Goal: Task Accomplishment & Management: Complete application form

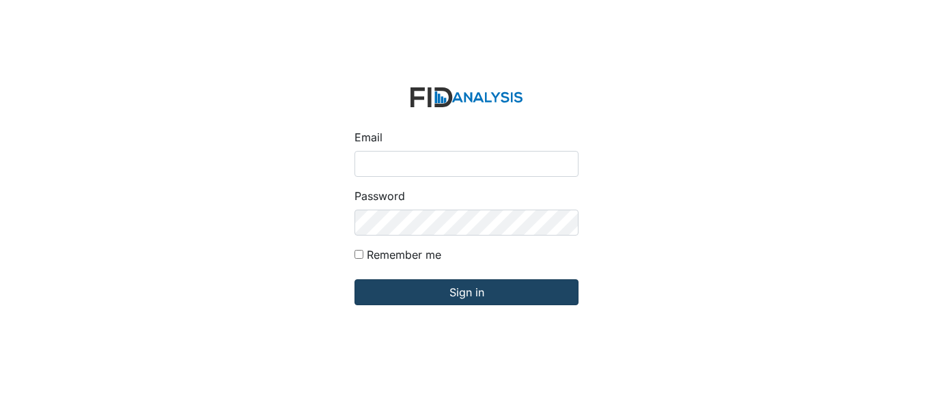
type input "[EMAIL_ADDRESS][PERSON_NAME][DOMAIN_NAME]"
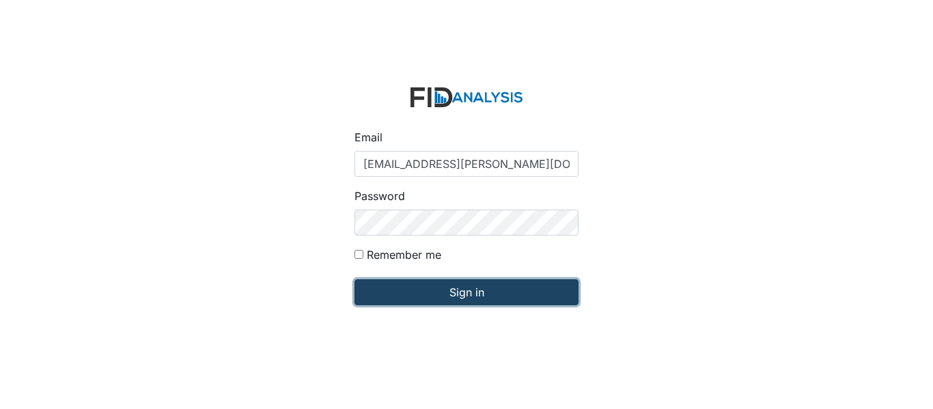
click at [508, 292] on input "Sign in" at bounding box center [467, 292] width 224 height 26
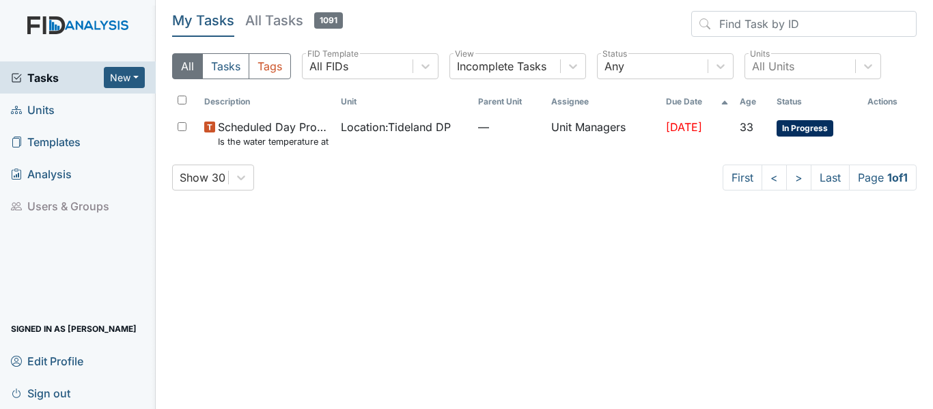
click at [62, 113] on link "Units" at bounding box center [78, 110] width 156 height 32
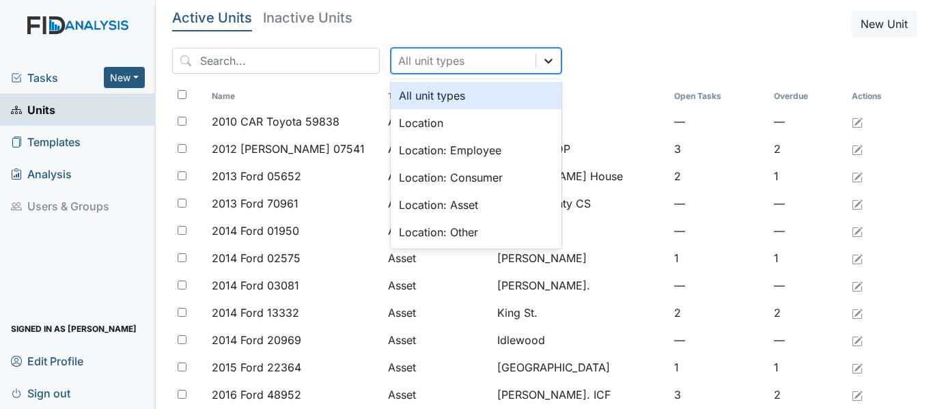
click at [542, 63] on icon at bounding box center [549, 61] width 14 height 14
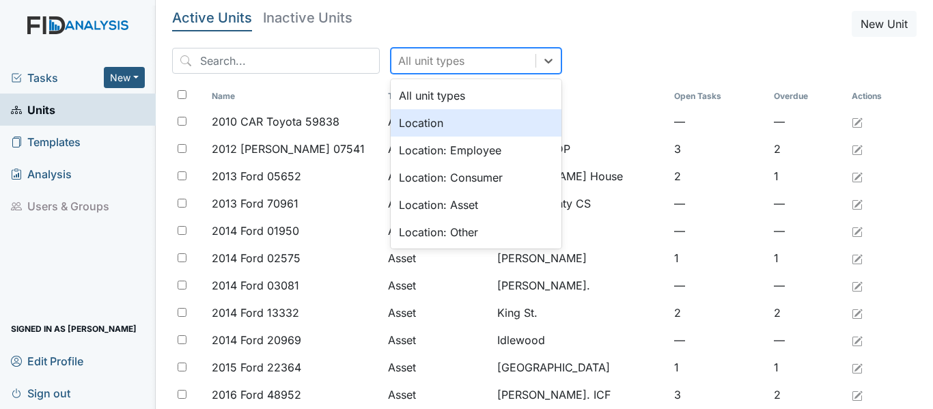
click at [471, 118] on div "Location" at bounding box center [476, 122] width 171 height 27
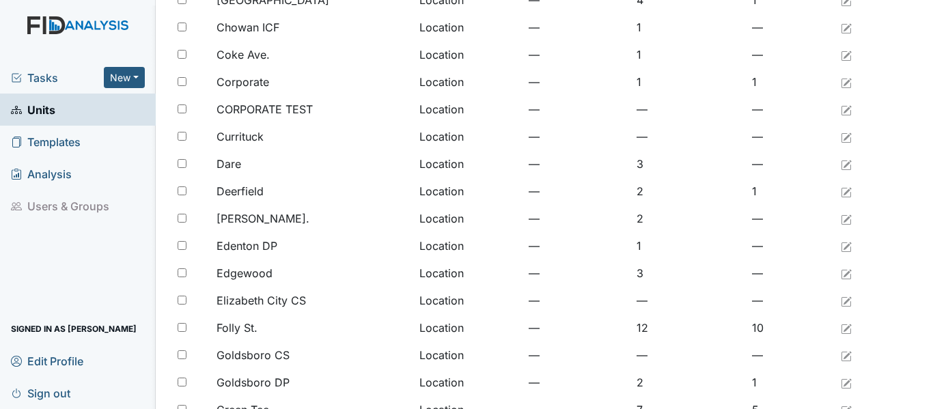
scroll to position [1124, 0]
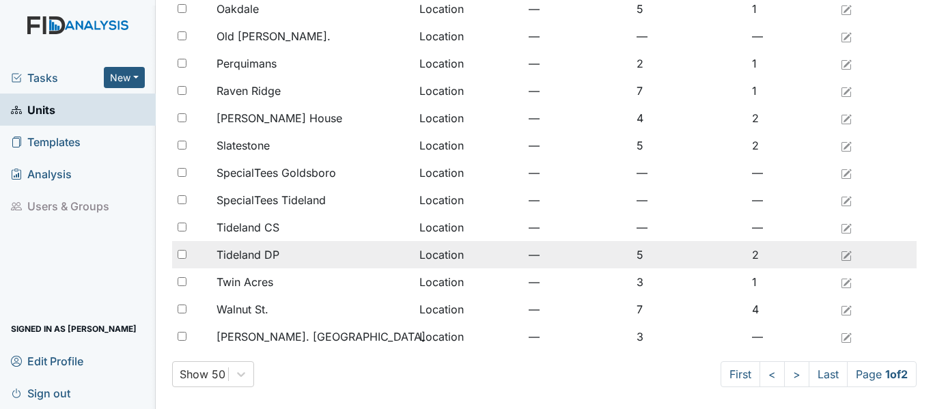
click at [273, 254] on span "Tideland DP" at bounding box center [248, 255] width 63 height 16
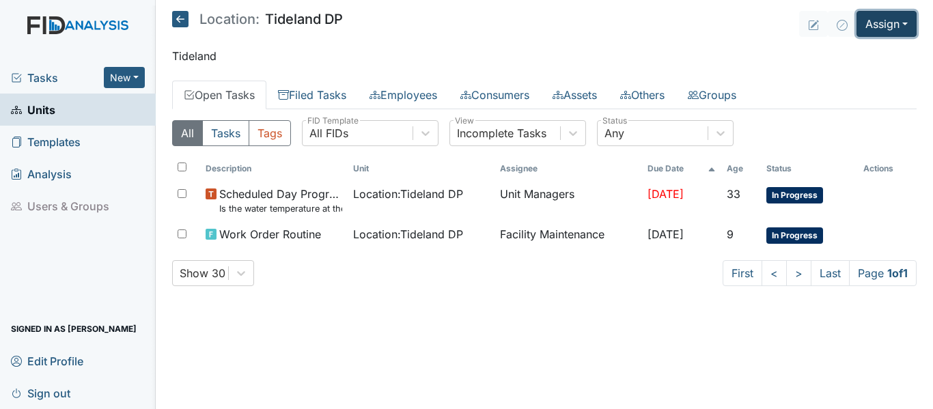
click at [907, 24] on button "Assign" at bounding box center [887, 24] width 60 height 26
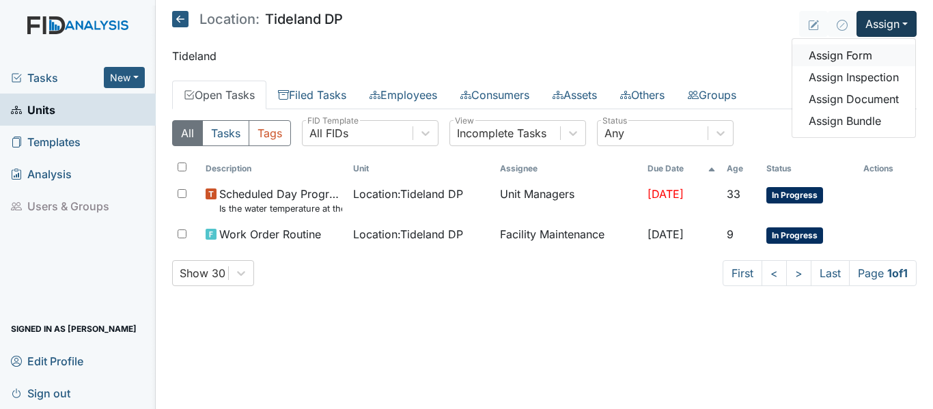
click at [868, 58] on link "Assign Form" at bounding box center [854, 55] width 123 height 22
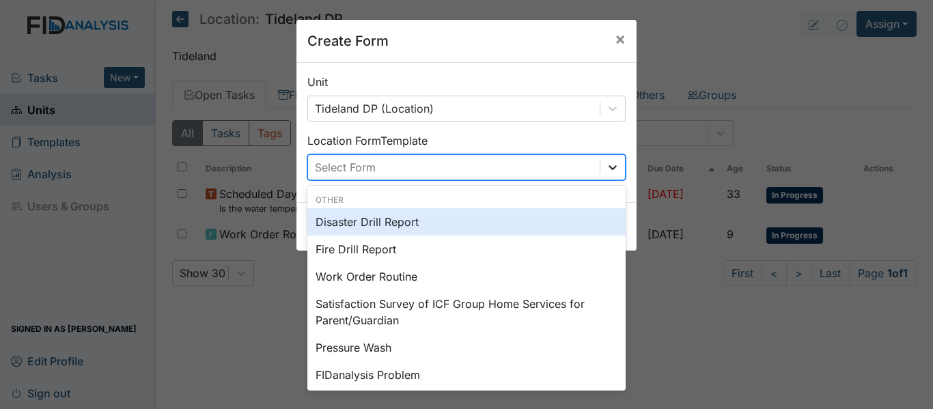
click at [612, 168] on icon at bounding box center [613, 168] width 14 height 14
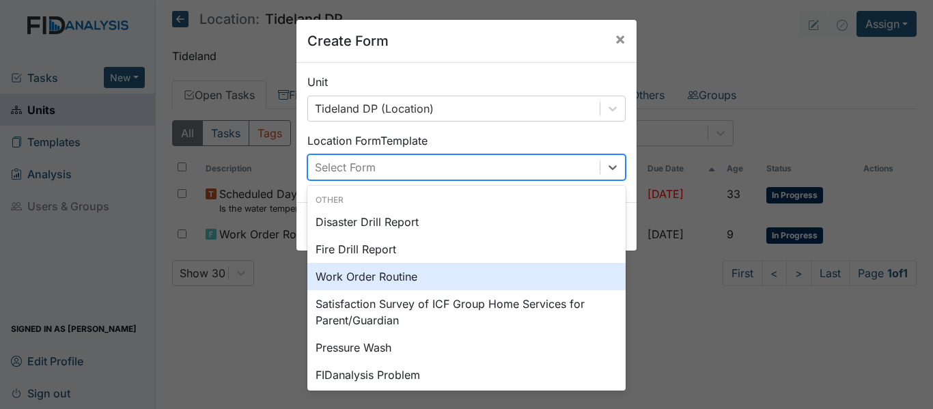
click at [477, 281] on div "Work Order Routine" at bounding box center [467, 276] width 318 height 27
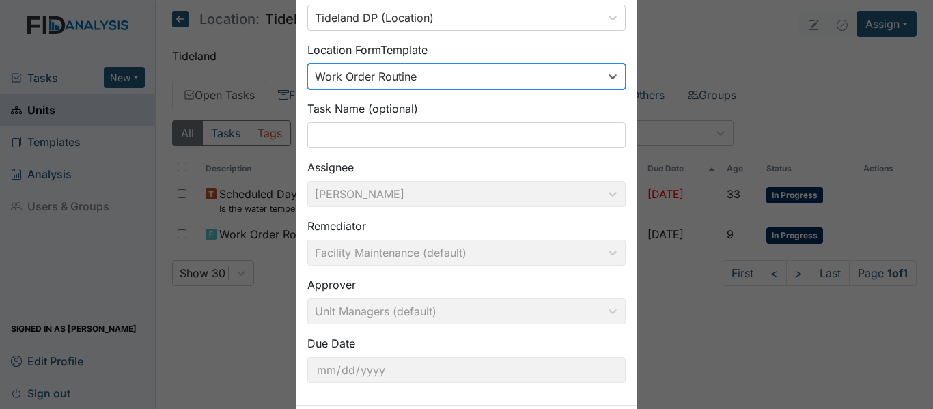
scroll to position [155, 0]
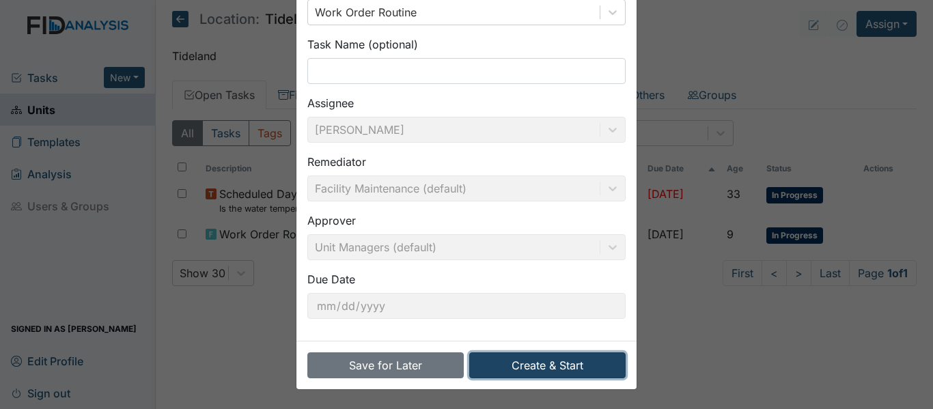
click at [511, 369] on button "Create & Start" at bounding box center [547, 366] width 156 height 26
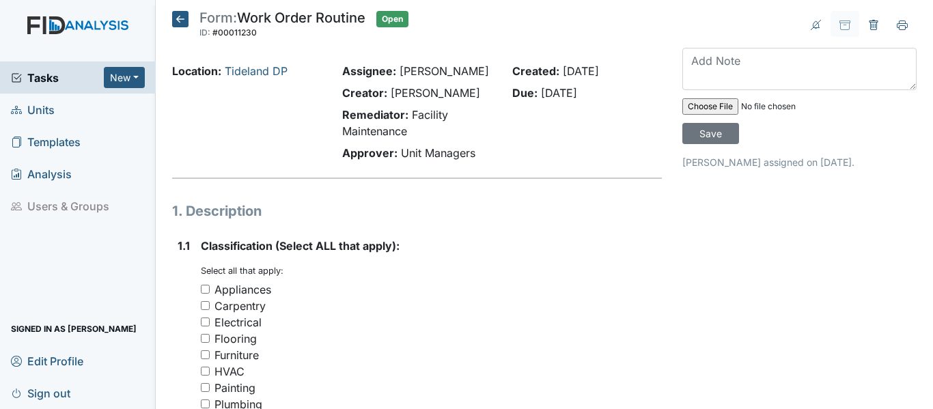
click at [205, 310] on input "Carpentry" at bounding box center [205, 305] width 9 height 9
checkbox input "true"
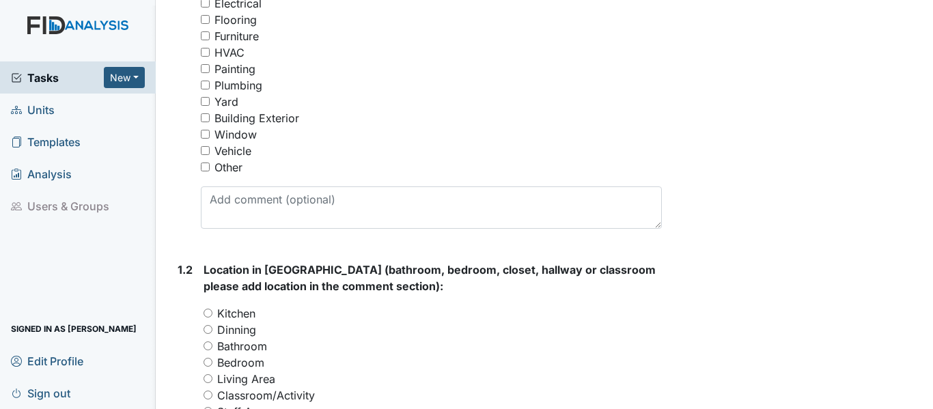
scroll to position [364, 0]
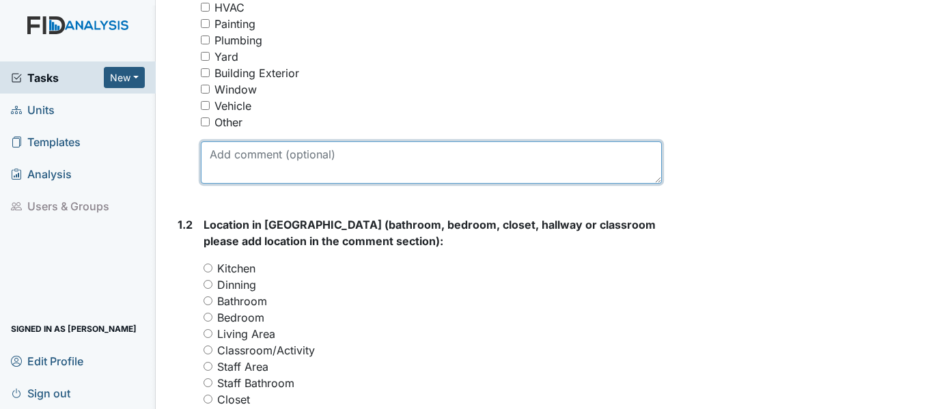
click at [253, 184] on textarea at bounding box center [431, 162] width 461 height 42
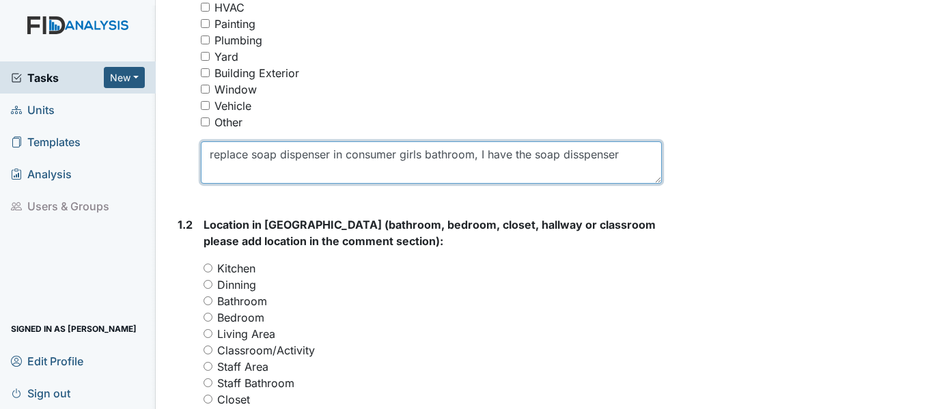
click at [579, 184] on textarea "replace soap dispenser in consumer girls bathroom, I have the soap disspenser" at bounding box center [431, 162] width 461 height 42
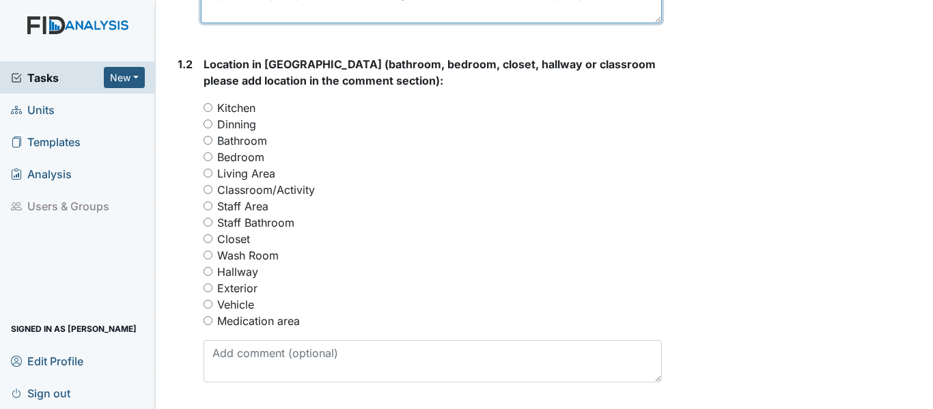
scroll to position [532, 0]
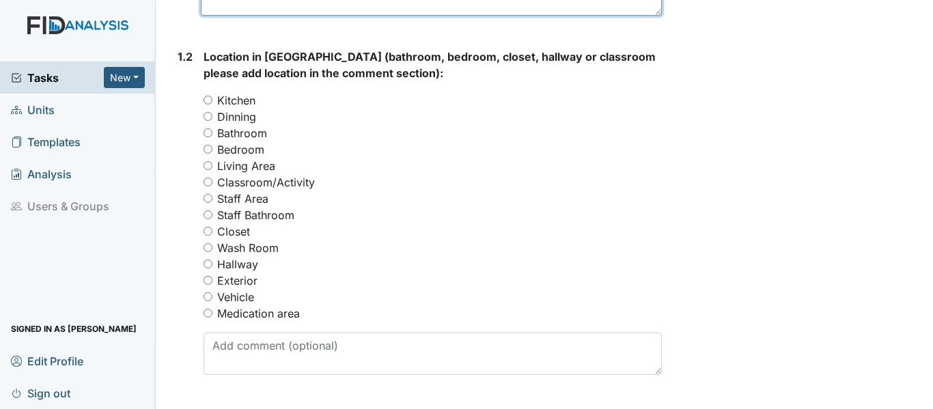
type textarea "replace soap dispenser in consumer girls bathroom, I have the soap dispenser"
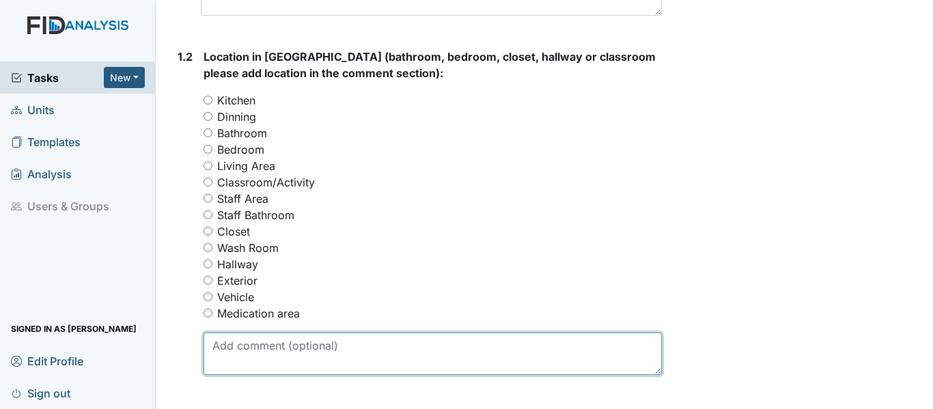
click at [253, 375] on textarea at bounding box center [433, 354] width 459 height 42
type textarea "consumer girls bathroom"
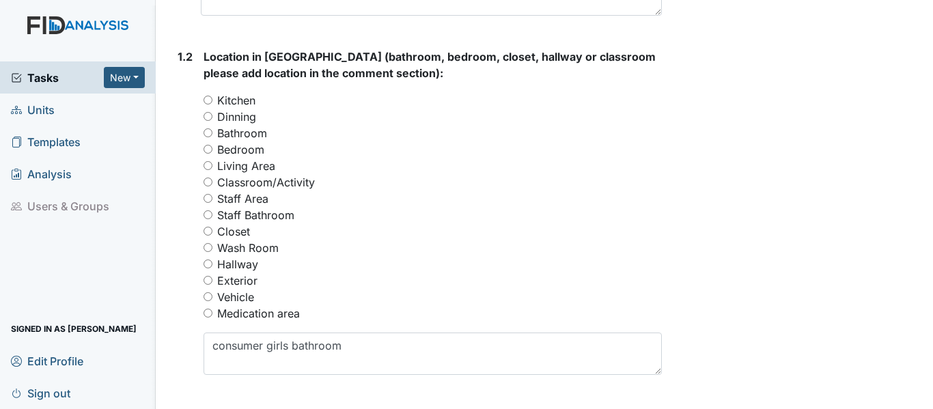
click at [206, 137] on input "Bathroom" at bounding box center [208, 132] width 9 height 9
radio input "true"
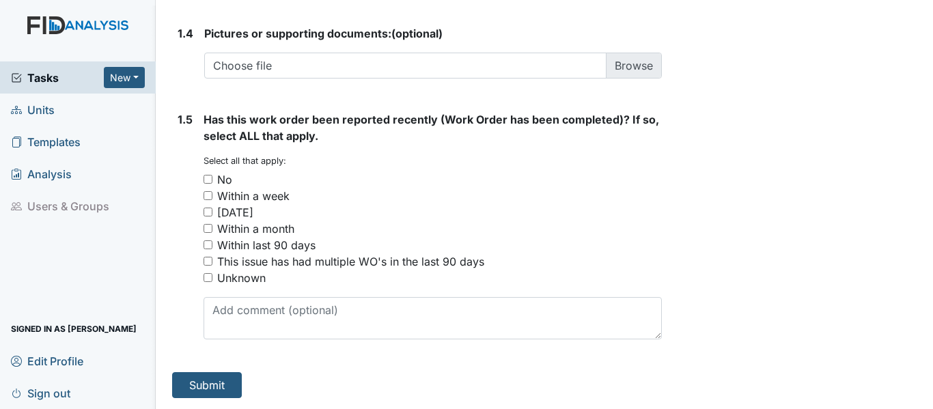
scroll to position [1095, 0]
click at [207, 179] on input "No" at bounding box center [208, 179] width 9 height 9
checkbox input "true"
click at [182, 386] on button "Submit" at bounding box center [207, 385] width 70 height 26
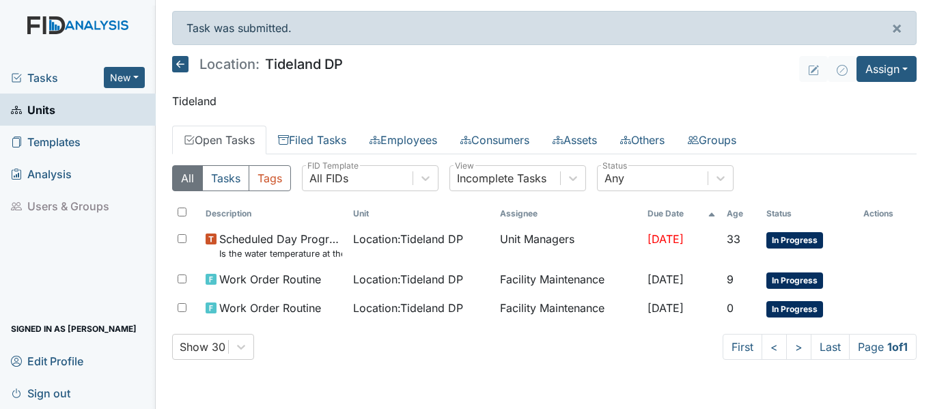
click at [182, 386] on main "Task was submitted. × Location: Tideland DP Assign Assign Form Assign Inspectio…" at bounding box center [545, 204] width 778 height 409
click at [183, 387] on main "Task was submitted. × Location: Tideland DP Assign Assign Form Assign Inspectio…" at bounding box center [545, 204] width 778 height 409
